Goal: Information Seeking & Learning: Learn about a topic

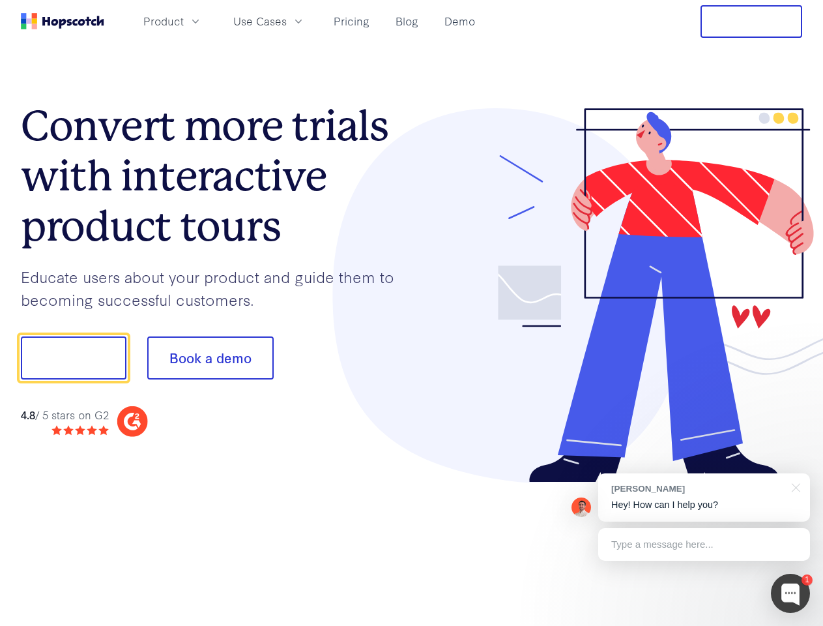
click at [412, 313] on div at bounding box center [607, 295] width 391 height 375
click at [184, 21] on span "Product" at bounding box center [163, 21] width 40 height 16
click at [287, 21] on span "Use Cases" at bounding box center [259, 21] width 53 height 16
click at [751, 22] on button "Free Trial" at bounding box center [752, 21] width 102 height 33
click at [73, 358] on button "Show me!" at bounding box center [74, 357] width 106 height 43
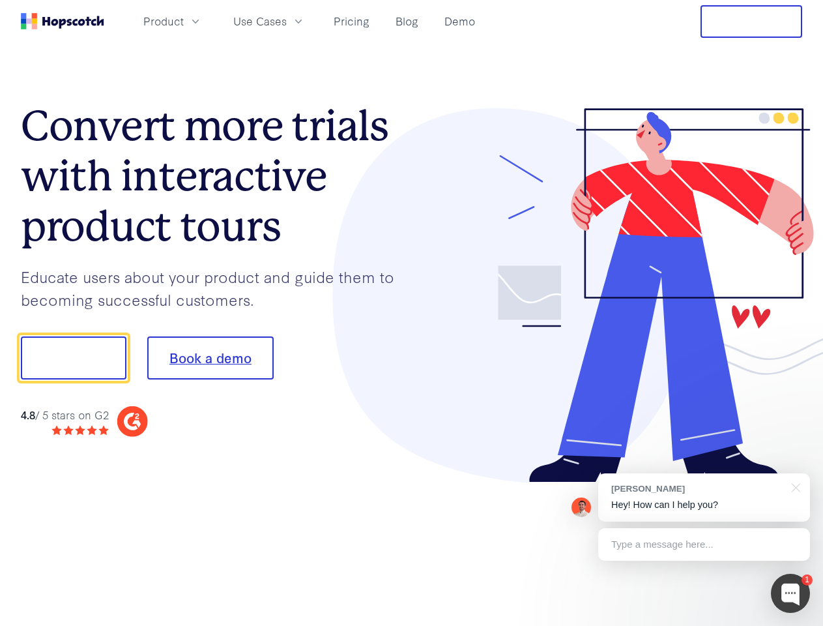
click at [210, 358] on button "Book a demo" at bounding box center [210, 357] width 126 height 43
click at [791, 593] on div at bounding box center [790, 593] width 39 height 39
click at [704, 497] on div "[PERSON_NAME] Hey! How can I help you?" at bounding box center [704, 497] width 212 height 48
click at [794, 486] on div at bounding box center [688, 356] width 244 height 435
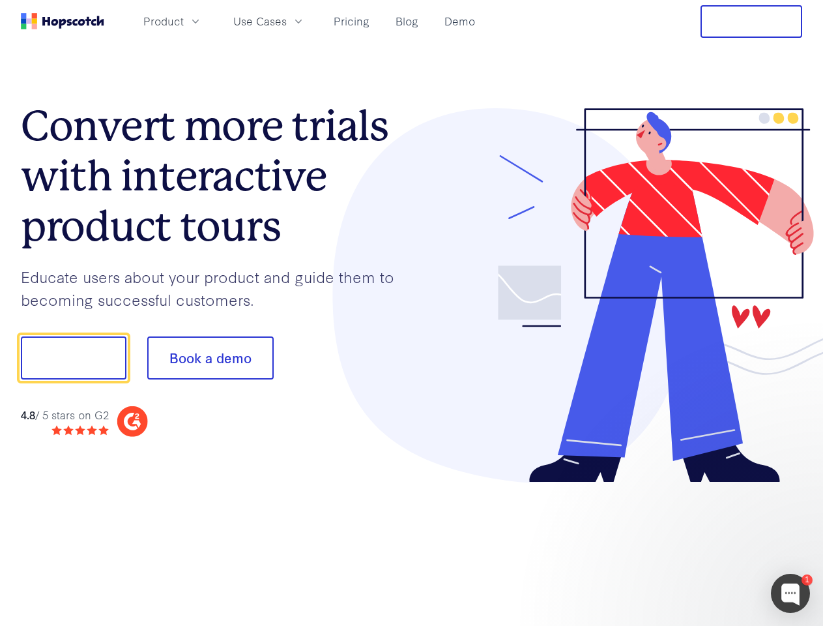
click at [704, 544] on div at bounding box center [688, 443] width 244 height 260
